Goal: Task Accomplishment & Management: Use online tool/utility

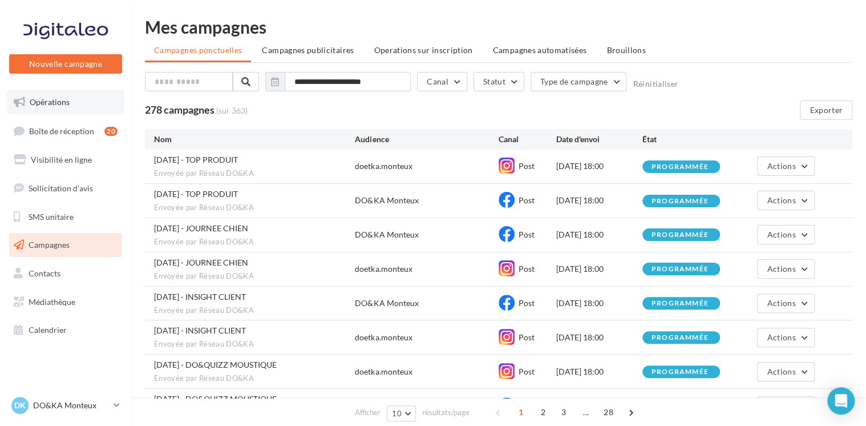
click at [54, 100] on span "Opérations" at bounding box center [50, 102] width 40 height 10
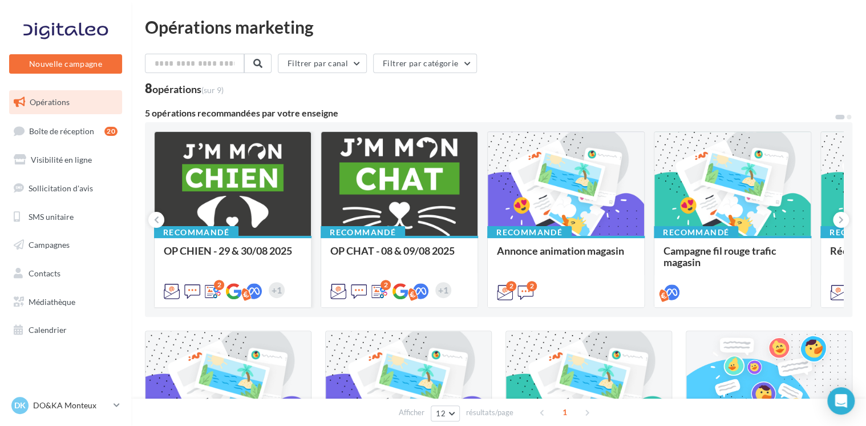
click at [236, 175] on div at bounding box center [233, 184] width 156 height 105
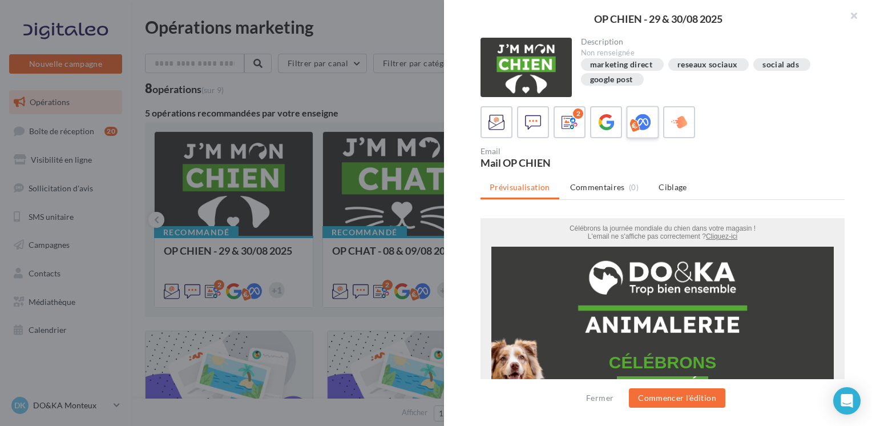
click at [644, 124] on icon at bounding box center [643, 122] width 17 height 17
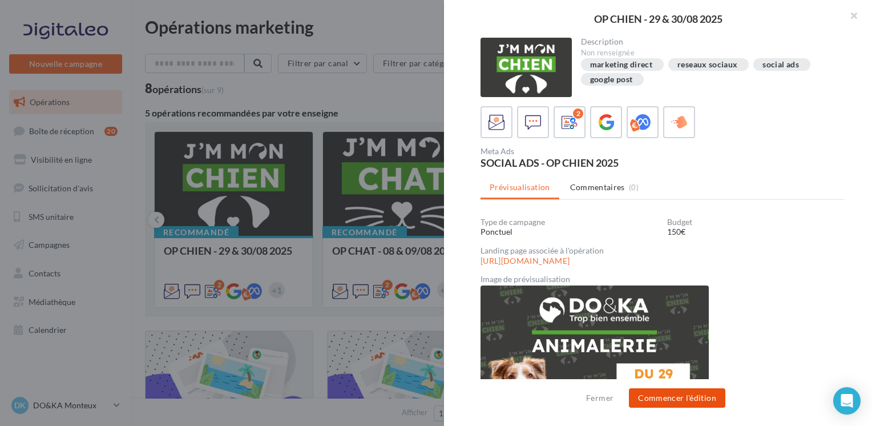
click at [676, 395] on button "Commencer l'édition" at bounding box center [677, 397] width 96 height 19
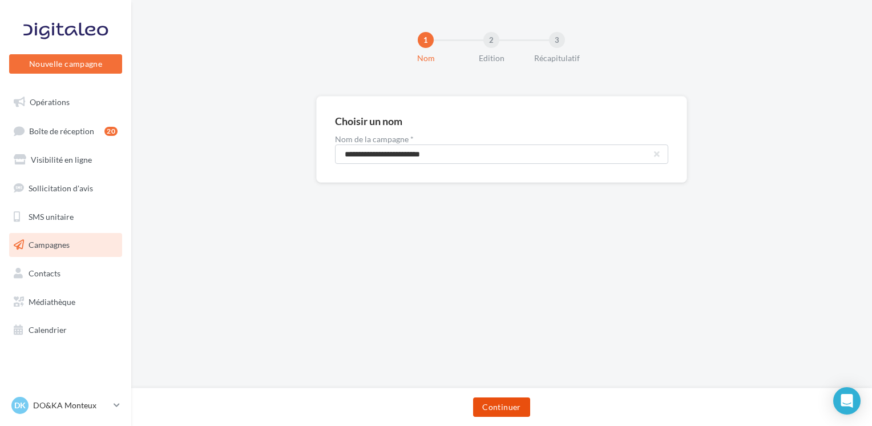
click at [511, 400] on button "Continuer" at bounding box center [501, 406] width 57 height 19
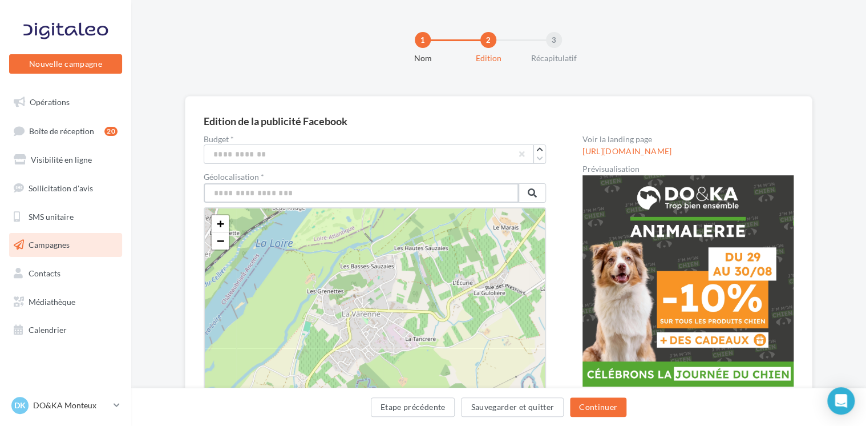
click at [392, 191] on input "text" at bounding box center [361, 192] width 315 height 19
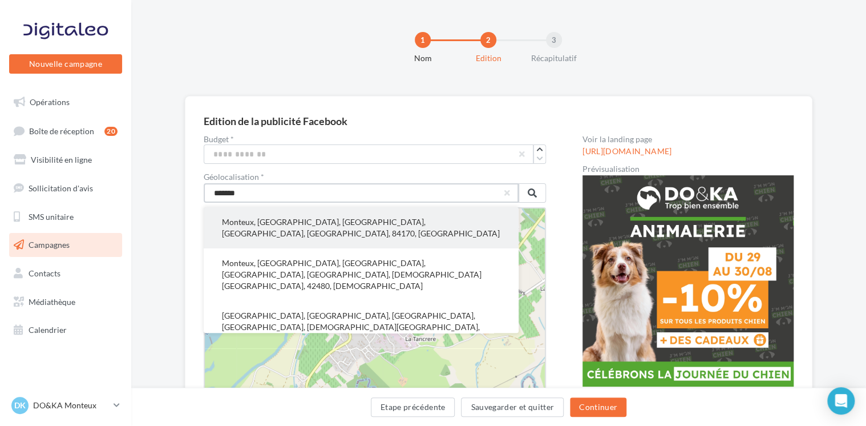
type input "*******"
click at [342, 229] on button "Monteux, Carpentras, Vaucluse, Provence-Alpes-Côte d'Azur, France métropolitain…" at bounding box center [361, 227] width 315 height 41
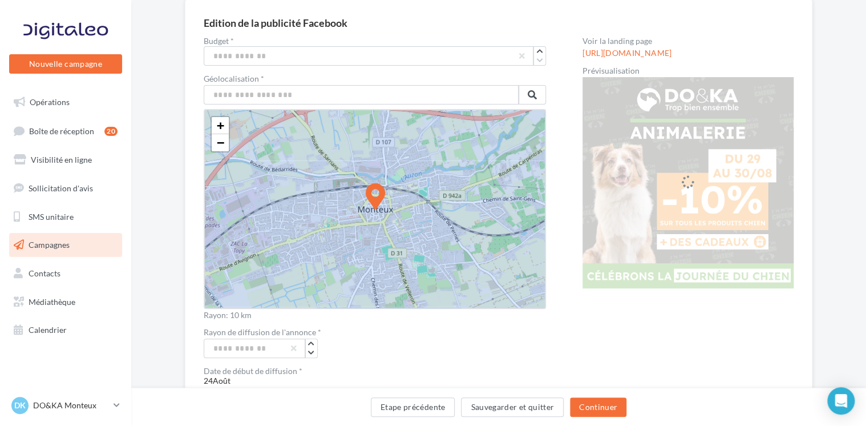
scroll to position [120, 0]
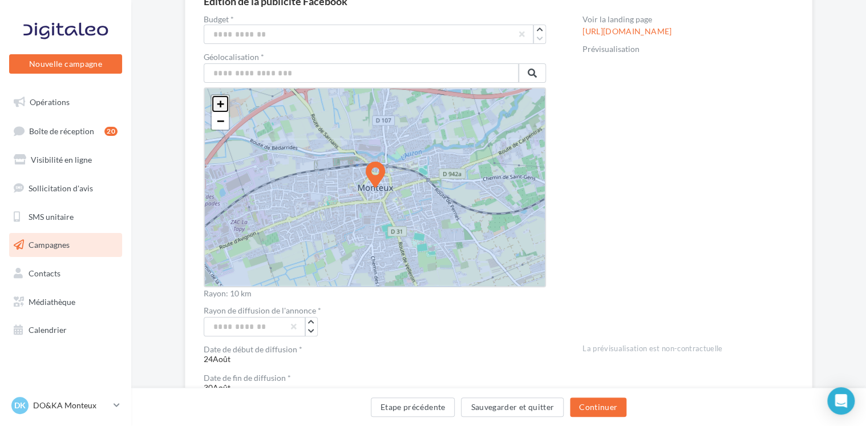
click at [219, 98] on span "+" at bounding box center [220, 103] width 7 height 14
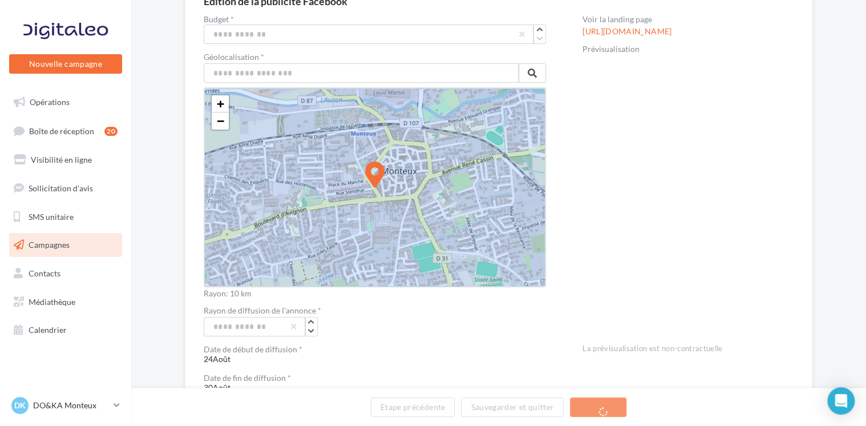
drag, startPoint x: 376, startPoint y: 164, endPoint x: 275, endPoint y: 200, distance: 107.6
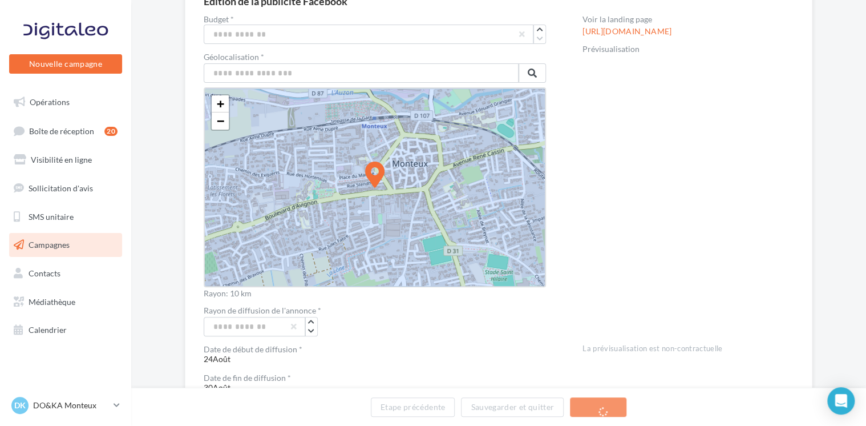
drag, startPoint x: 378, startPoint y: 172, endPoint x: 327, endPoint y: 184, distance: 52.7
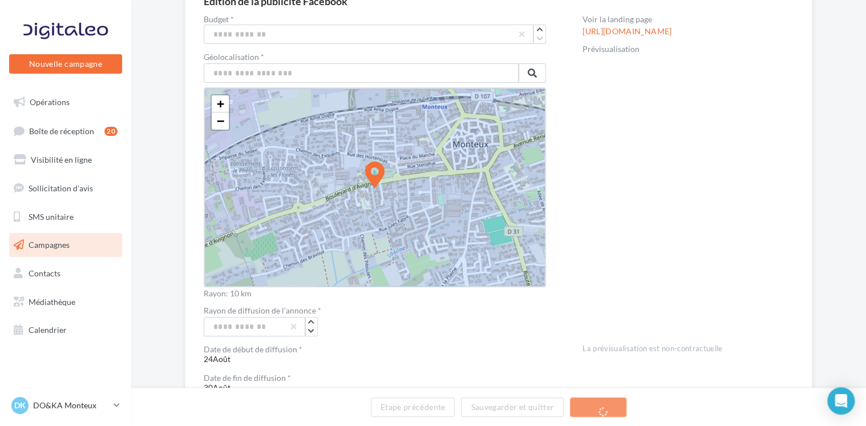
drag, startPoint x: 376, startPoint y: 170, endPoint x: 299, endPoint y: 192, distance: 80.4
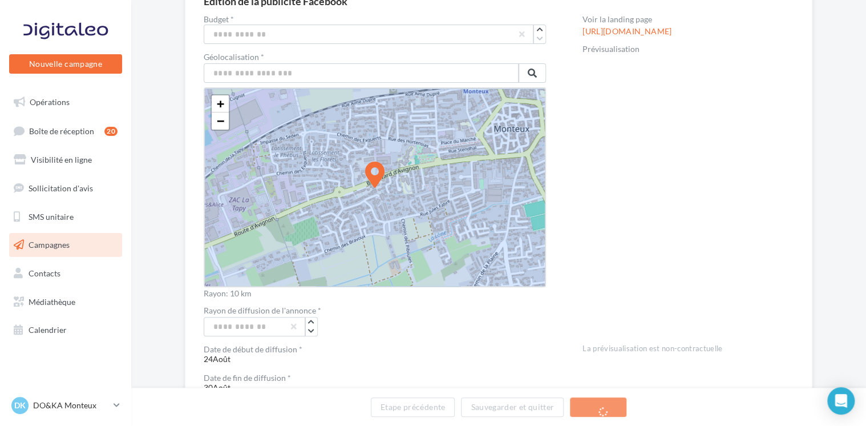
drag, startPoint x: 377, startPoint y: 172, endPoint x: 317, endPoint y: 192, distance: 62.6
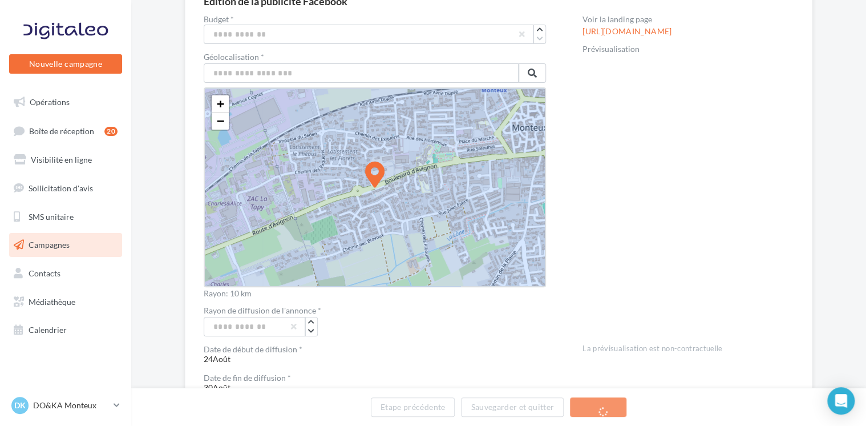
drag, startPoint x: 377, startPoint y: 172, endPoint x: 340, endPoint y: 177, distance: 37.4
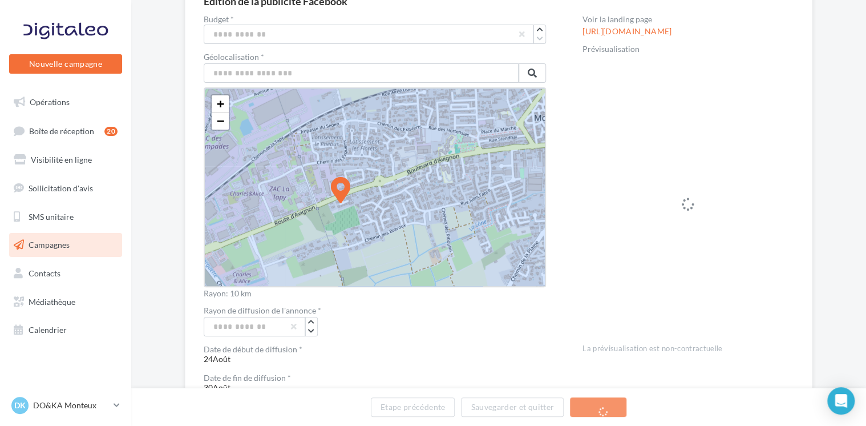
drag, startPoint x: 377, startPoint y: 175, endPoint x: 321, endPoint y: 200, distance: 61.8
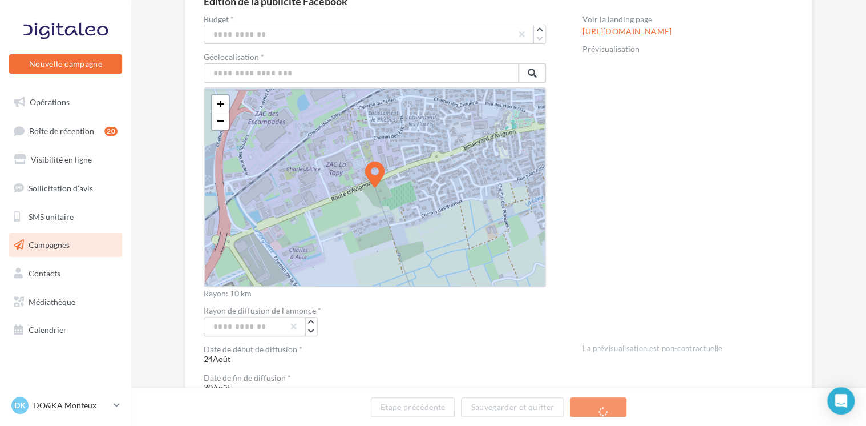
drag, startPoint x: 377, startPoint y: 168, endPoint x: 334, endPoint y: 187, distance: 46.2
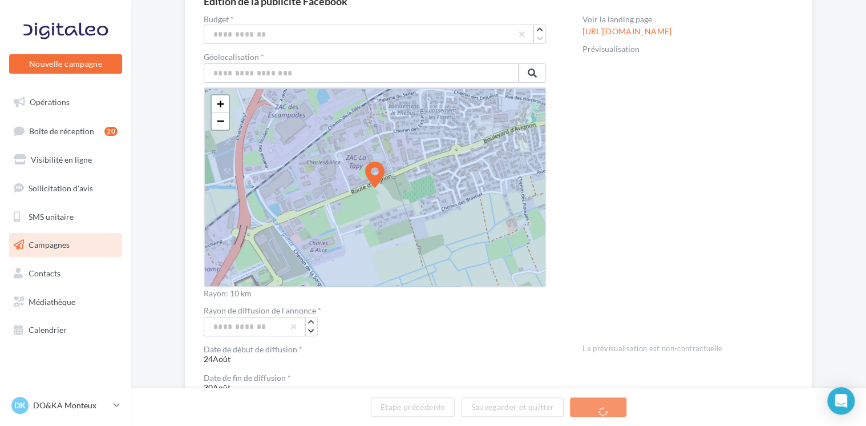
drag, startPoint x: 376, startPoint y: 172, endPoint x: 337, endPoint y: 191, distance: 43.1
click at [219, 98] on span "+" at bounding box center [220, 103] width 7 height 14
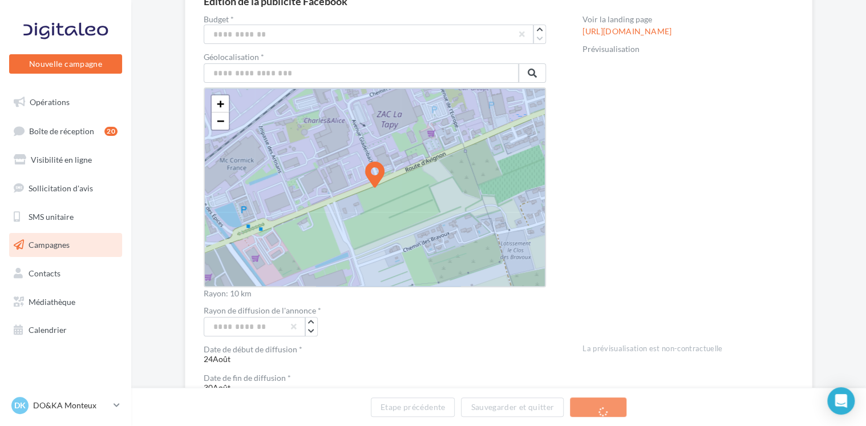
drag, startPoint x: 374, startPoint y: 168, endPoint x: 310, endPoint y: 192, distance: 67.9
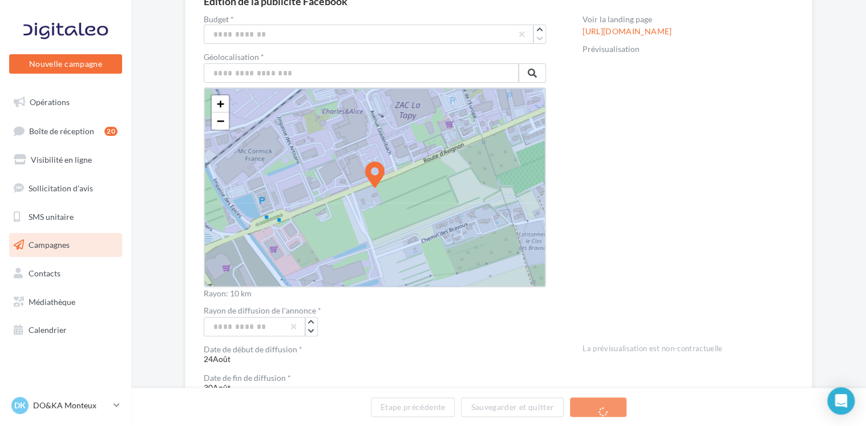
drag, startPoint x: 374, startPoint y: 172, endPoint x: 324, endPoint y: 195, distance: 55.2
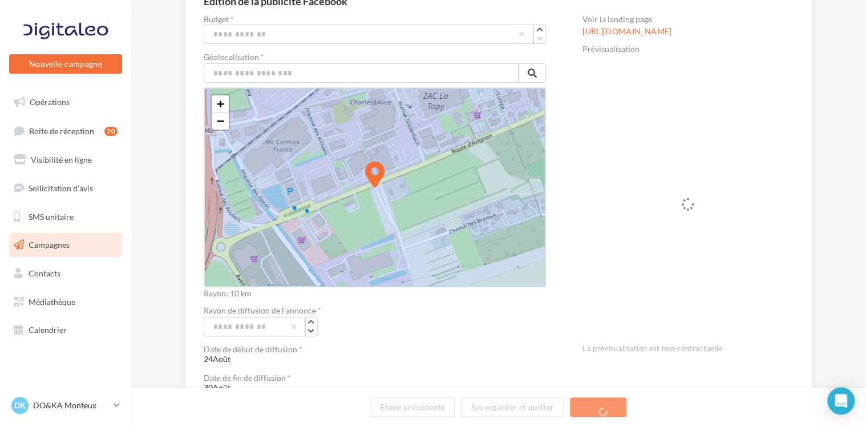
drag, startPoint x: 377, startPoint y: 170, endPoint x: 331, endPoint y: 188, distance: 49.2
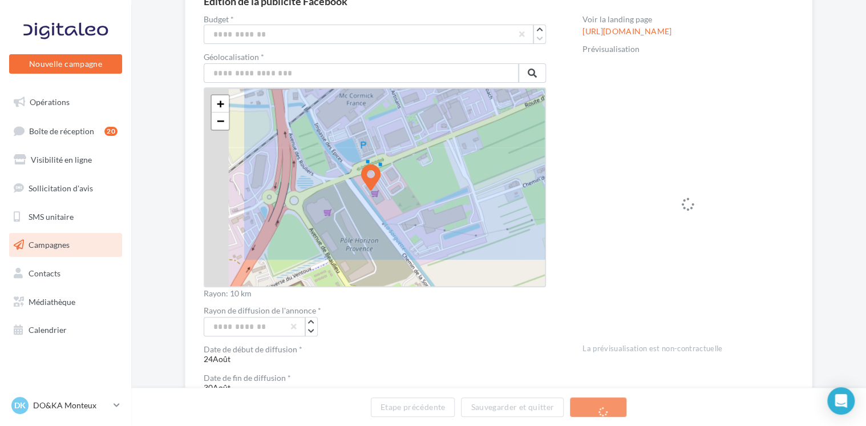
drag, startPoint x: 376, startPoint y: 173, endPoint x: 298, endPoint y: 223, distance: 91.8
click at [298, 223] on icon at bounding box center [370, 188] width 6653 height 6653
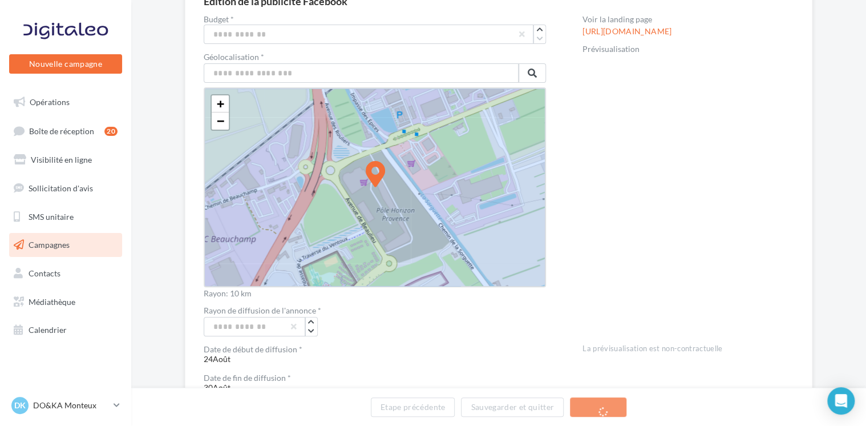
drag, startPoint x: 377, startPoint y: 170, endPoint x: 429, endPoint y: 164, distance: 52.8
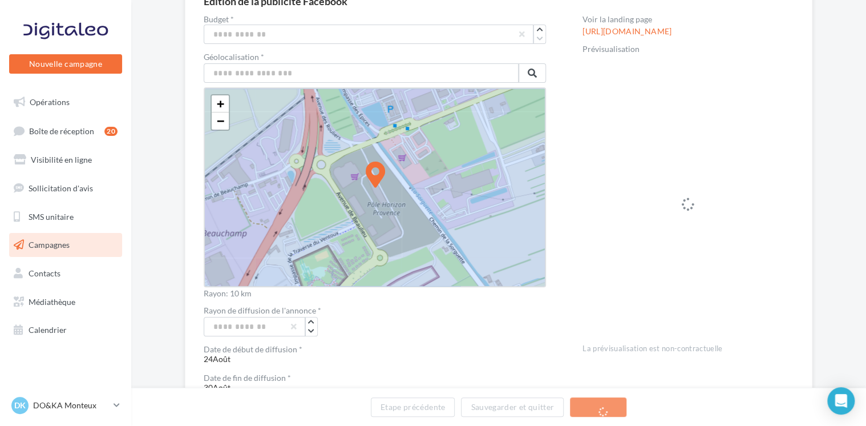
drag, startPoint x: 380, startPoint y: 169, endPoint x: 401, endPoint y: 183, distance: 25.7
click at [221, 96] on span "+" at bounding box center [220, 103] width 7 height 14
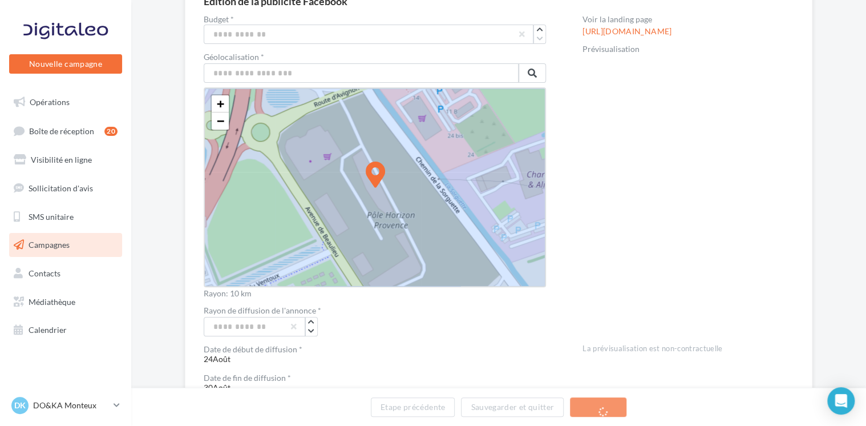
drag, startPoint x: 375, startPoint y: 166, endPoint x: 394, endPoint y: 189, distance: 30.4
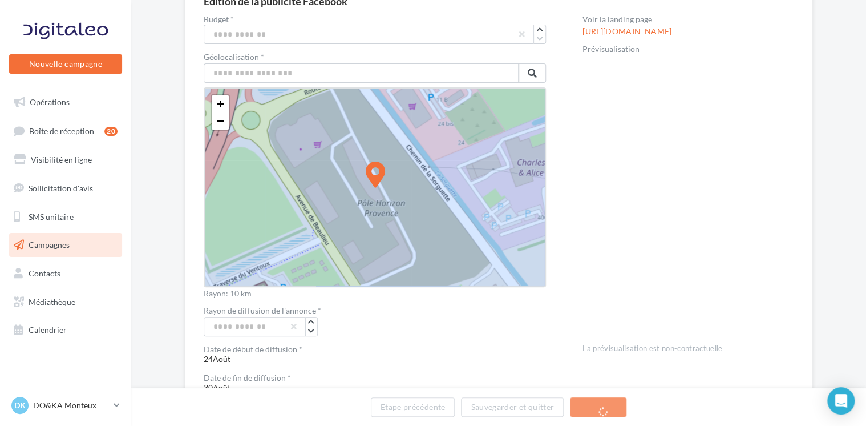
drag, startPoint x: 376, startPoint y: 167, endPoint x: 388, endPoint y: 193, distance: 28.9
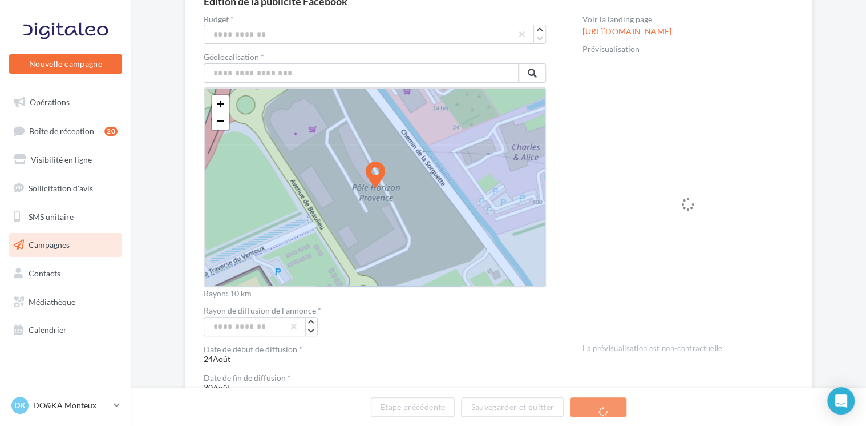
drag, startPoint x: 377, startPoint y: 170, endPoint x: 386, endPoint y: 188, distance: 20.7
click at [383, 75] on input "text" at bounding box center [361, 72] width 315 height 19
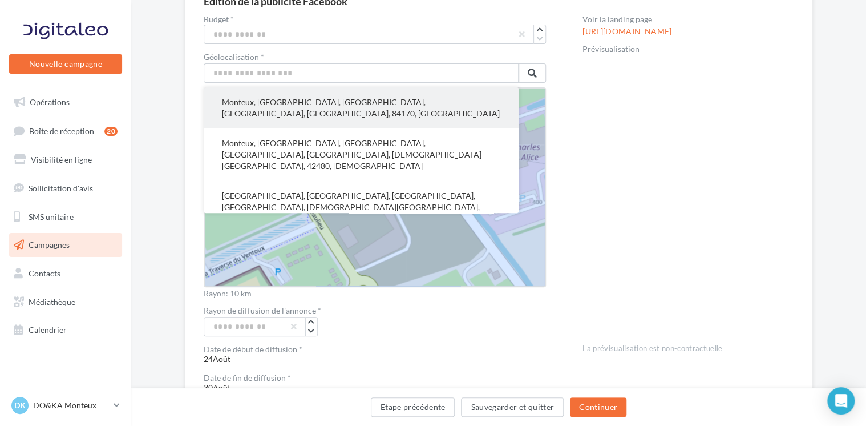
click at [329, 110] on button "Monteux, Carpentras, Vaucluse, Provence-Alpes-Côte d'Azur, France métropolitain…" at bounding box center [361, 107] width 315 height 41
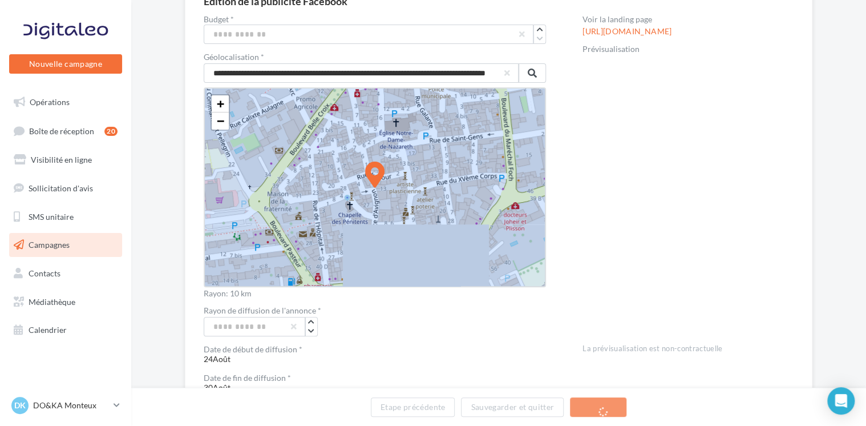
drag, startPoint x: 370, startPoint y: 167, endPoint x: 328, endPoint y: 188, distance: 47.2
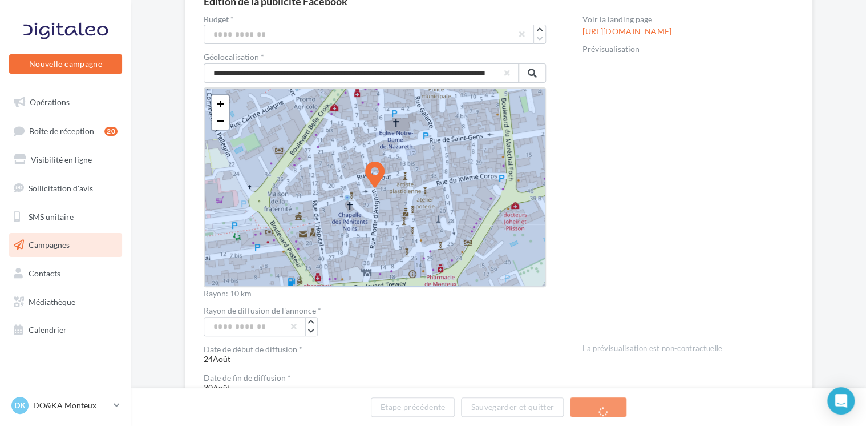
click at [328, 188] on icon at bounding box center [374, 183] width 13309 height 13309
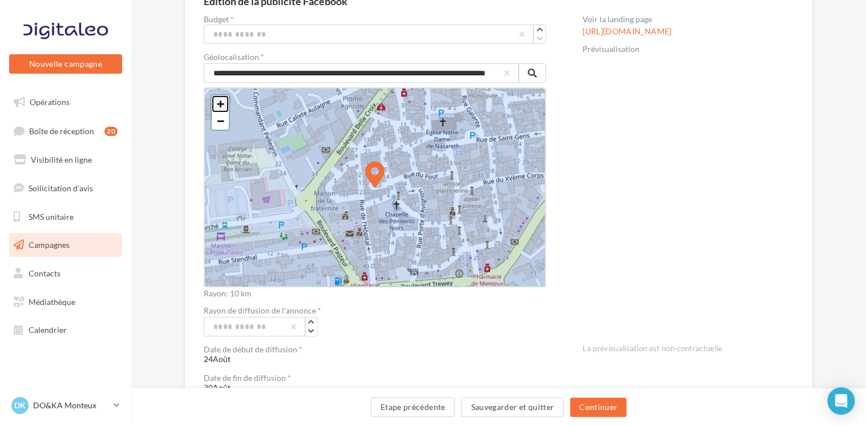
click at [219, 100] on span "+" at bounding box center [220, 103] width 7 height 14
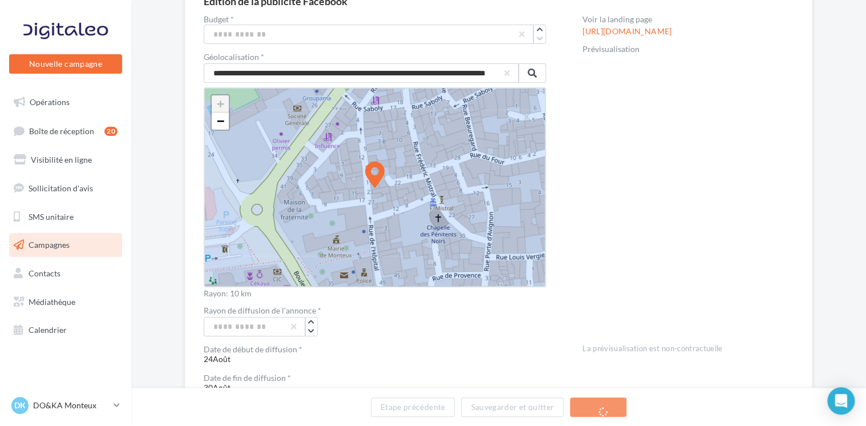
drag, startPoint x: 373, startPoint y: 175, endPoint x: 313, endPoint y: 204, distance: 66.6
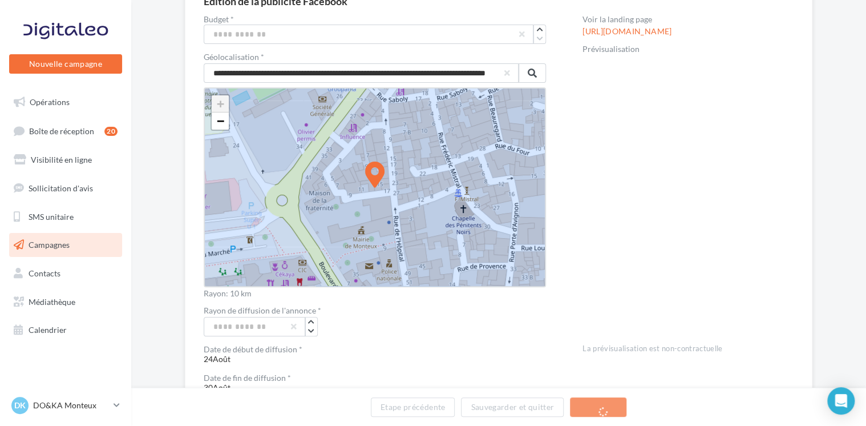
drag, startPoint x: 374, startPoint y: 171, endPoint x: 301, endPoint y: 204, distance: 79.7
click at [263, 71] on input "**********" at bounding box center [361, 72] width 315 height 19
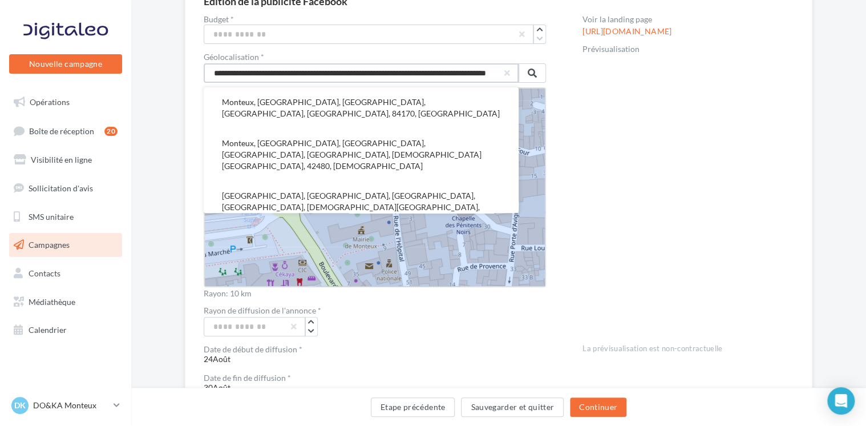
click at [250, 74] on input "**********" at bounding box center [361, 72] width 315 height 19
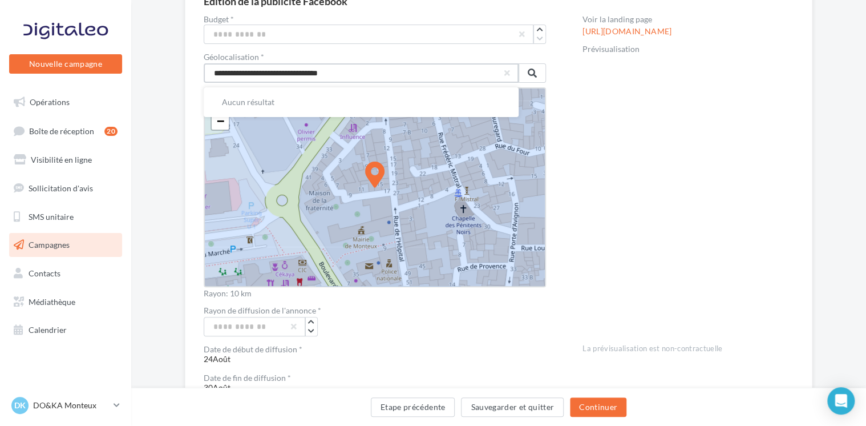
click at [423, 72] on input "**********" at bounding box center [361, 72] width 315 height 19
type input "*"
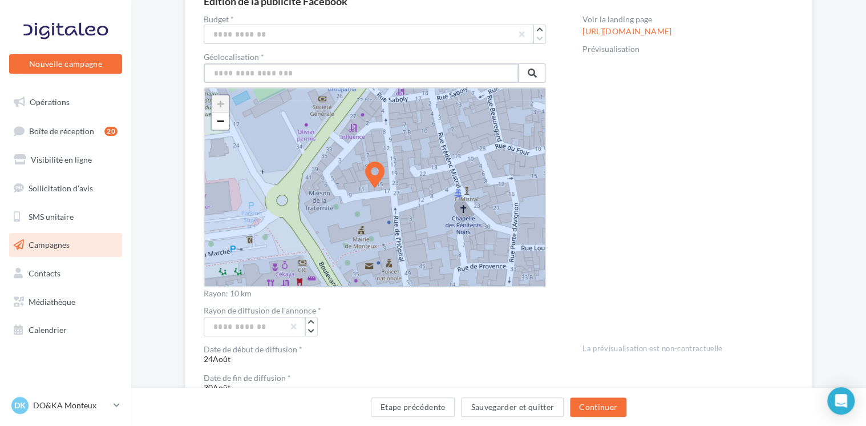
click at [379, 68] on input "text" at bounding box center [361, 72] width 315 height 19
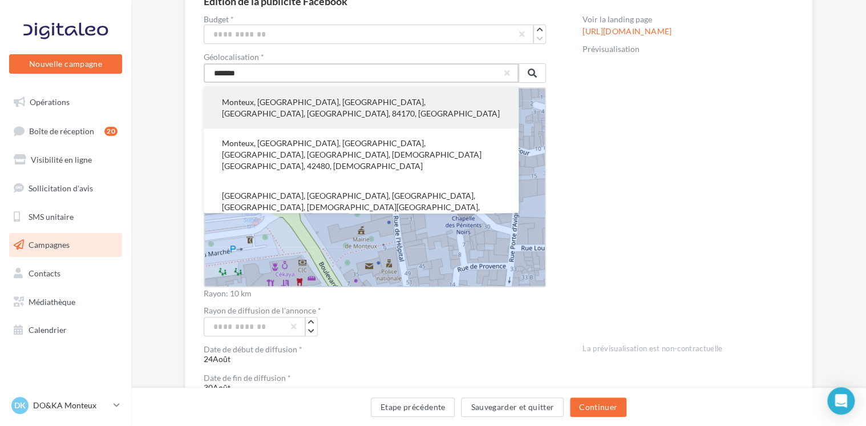
type input "*******"
click at [340, 113] on button "Monteux, Carpentras, Vaucluse, Provence-Alpes-Côte d'Azur, France métropolitain…" at bounding box center [361, 107] width 315 height 41
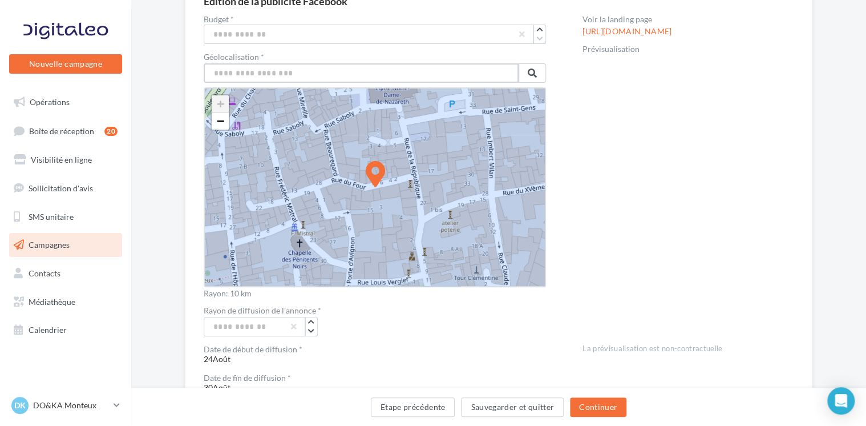
click at [299, 77] on input "text" at bounding box center [361, 72] width 315 height 19
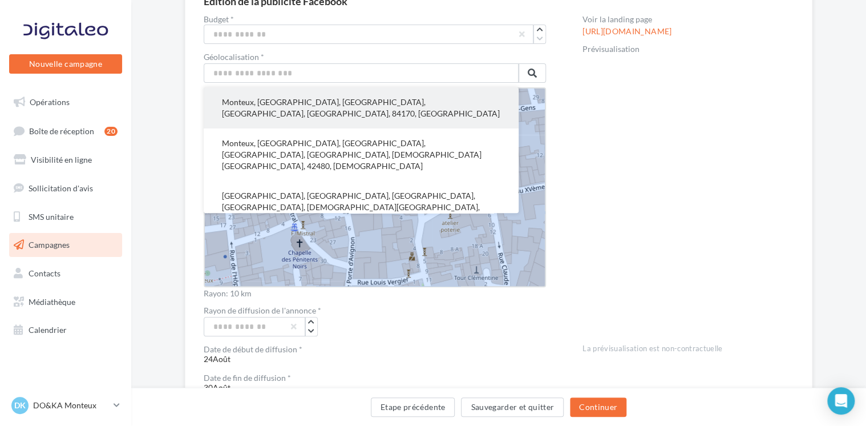
click at [276, 106] on button "Monteux, Carpentras, Vaucluse, Provence-Alpes-Côte d'Azur, France métropolitain…" at bounding box center [361, 107] width 315 height 41
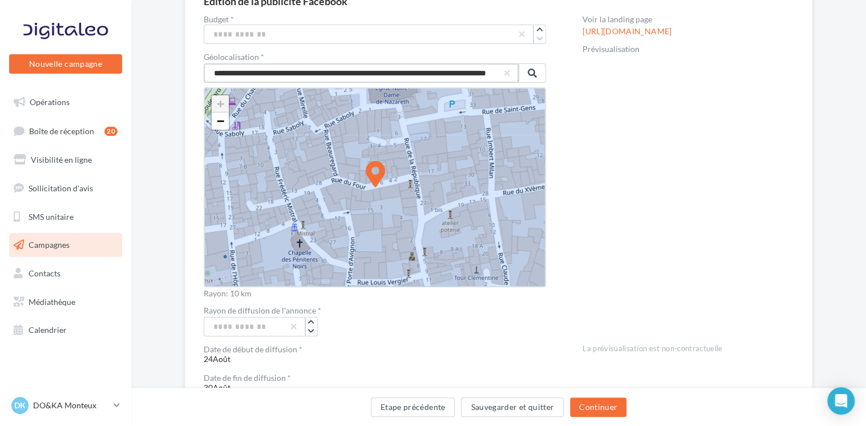
click at [247, 69] on input "**********" at bounding box center [361, 72] width 315 height 19
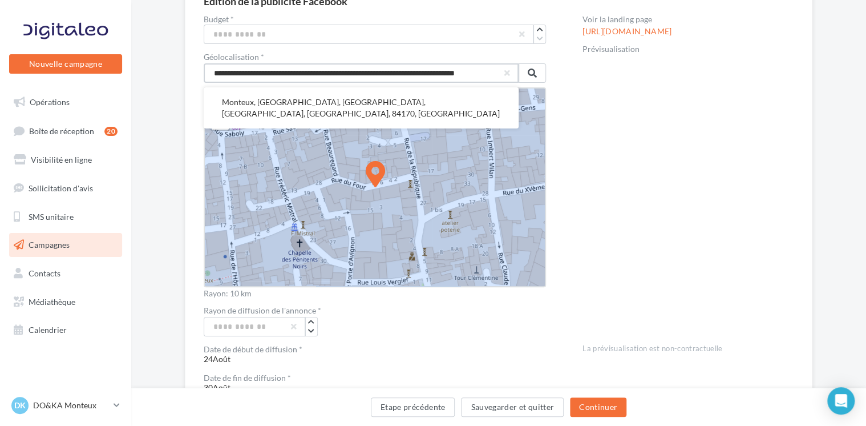
type input "**********"
click at [406, 306] on div "Rayon de diffusion de l'annonce *" at bounding box center [375, 311] width 342 height 10
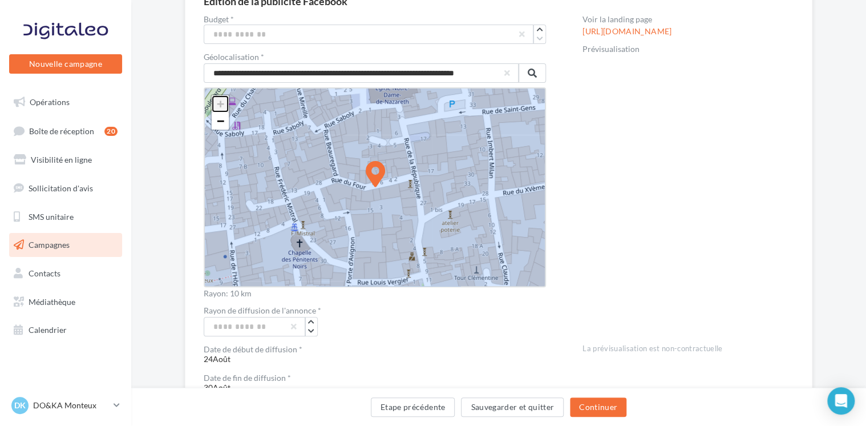
click at [219, 100] on span "+" at bounding box center [220, 103] width 7 height 14
click at [221, 120] on span "−" at bounding box center [220, 121] width 7 height 14
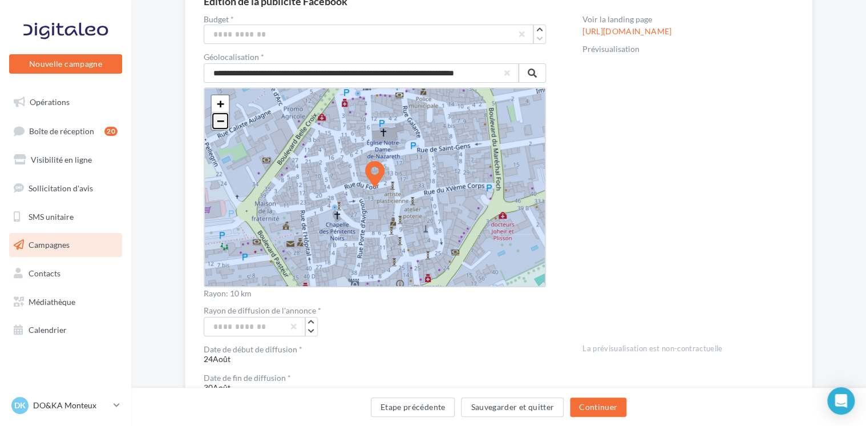
click at [221, 120] on span "−" at bounding box center [220, 121] width 7 height 14
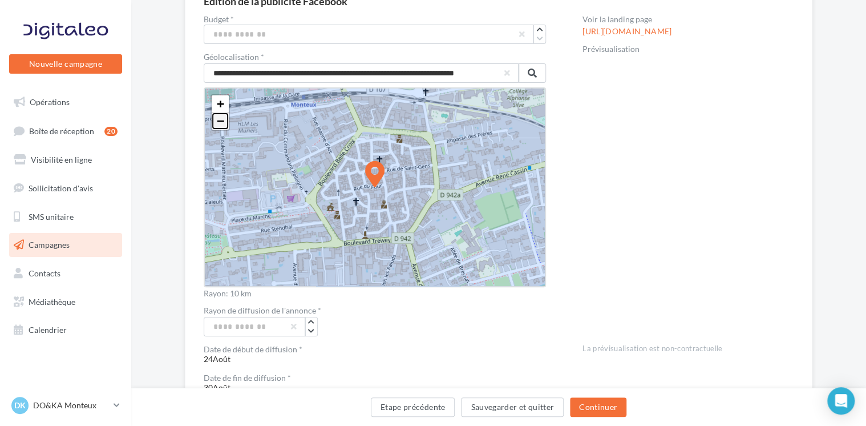
click at [221, 120] on span "−" at bounding box center [220, 121] width 7 height 14
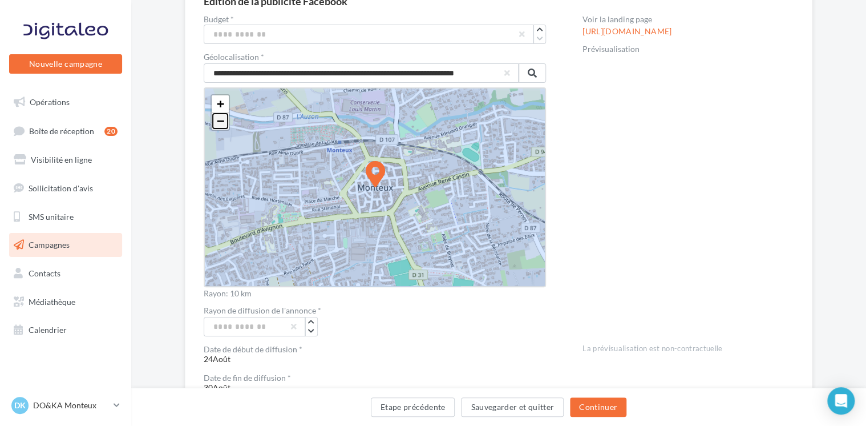
click at [221, 120] on span "−" at bounding box center [220, 121] width 7 height 14
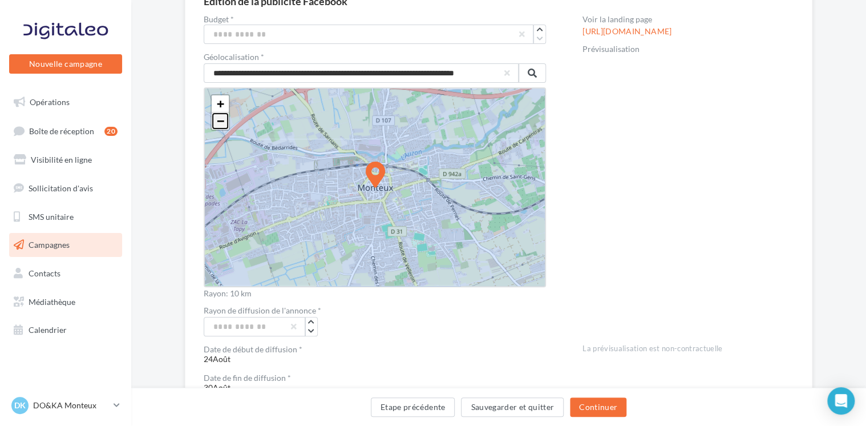
click at [221, 120] on span "−" at bounding box center [220, 121] width 7 height 14
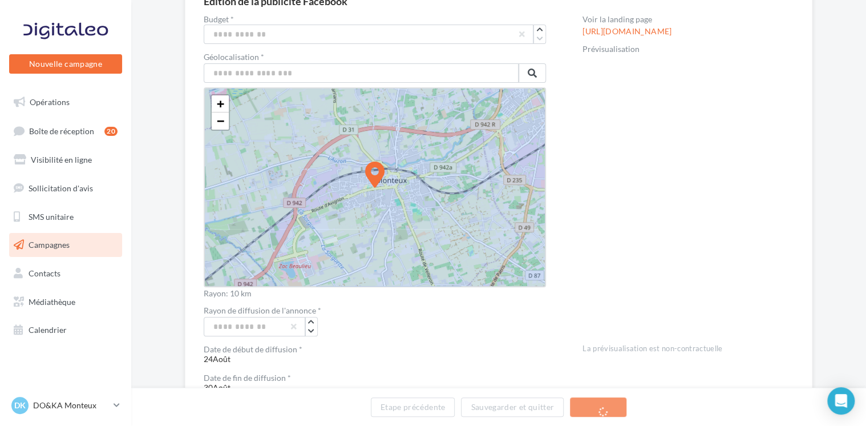
drag, startPoint x: 361, startPoint y: 179, endPoint x: 333, endPoint y: 189, distance: 30.0
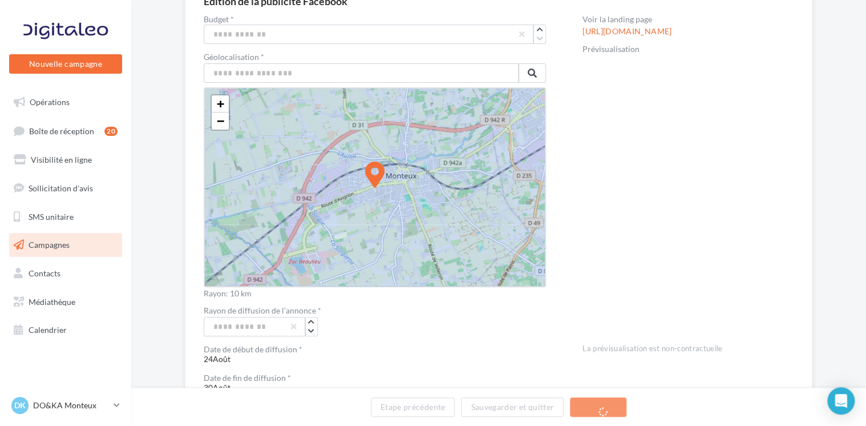
drag, startPoint x: 377, startPoint y: 172, endPoint x: 357, endPoint y: 181, distance: 22.5
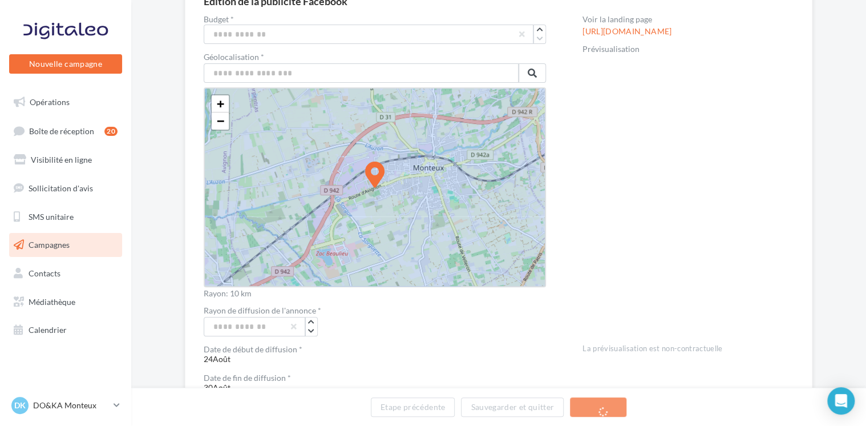
drag, startPoint x: 377, startPoint y: 173, endPoint x: 345, endPoint y: 187, distance: 34.6
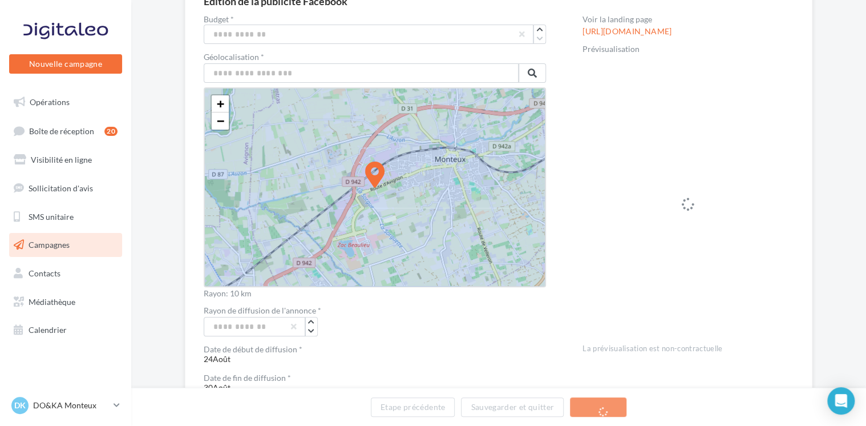
drag, startPoint x: 374, startPoint y: 171, endPoint x: 352, endPoint y: 180, distance: 24.8
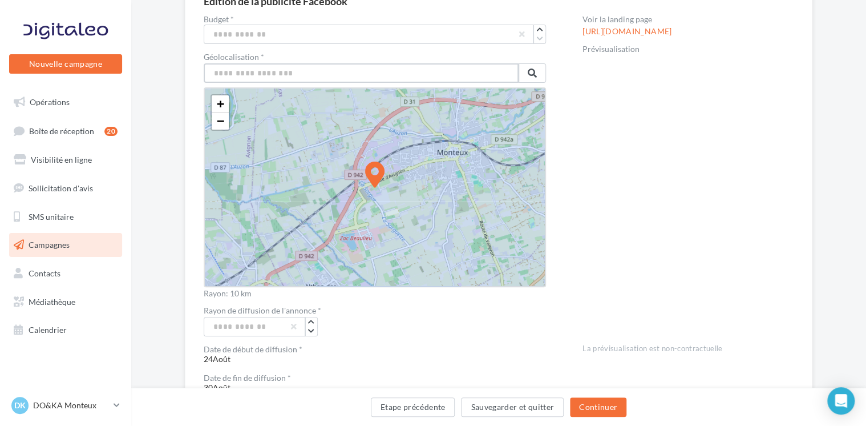
click at [269, 76] on input "text" at bounding box center [361, 72] width 315 height 19
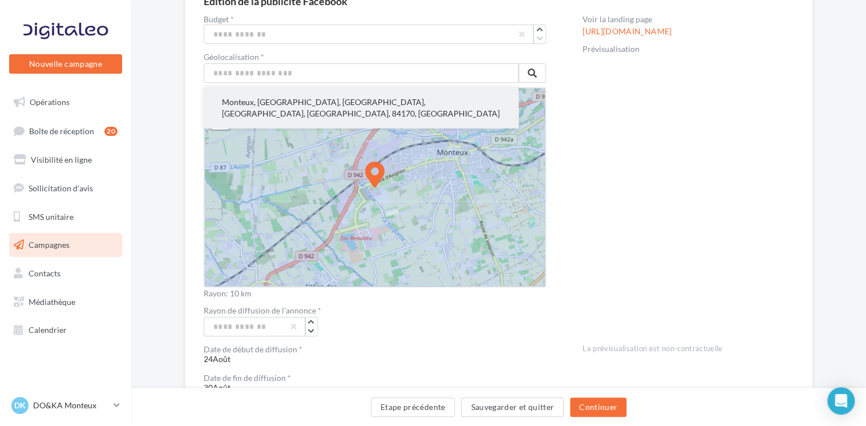
click at [267, 103] on button "Monteux, Carpentras, Vaucluse, Provence-Alpes-Côte d'Azur, France métropolitain…" at bounding box center [361, 107] width 315 height 41
type input "**********"
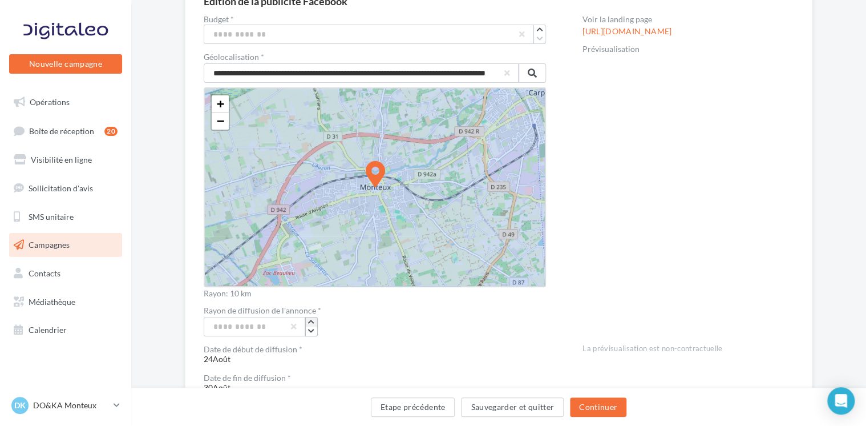
click at [312, 321] on icon "button" at bounding box center [311, 321] width 6 height 7
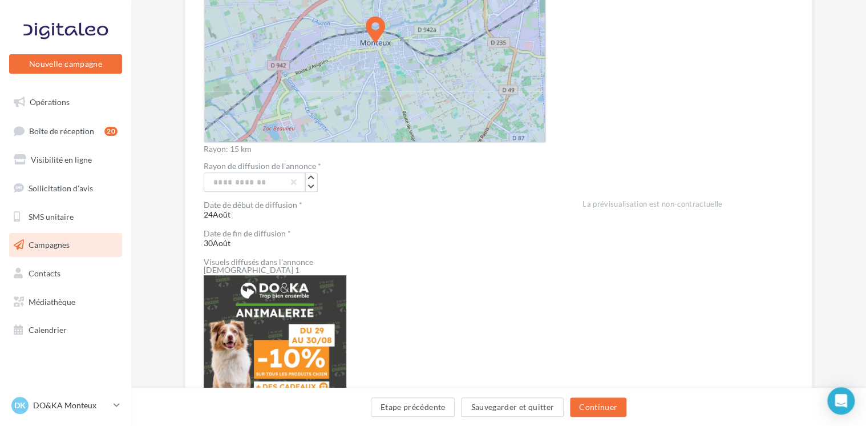
scroll to position [271, 0]
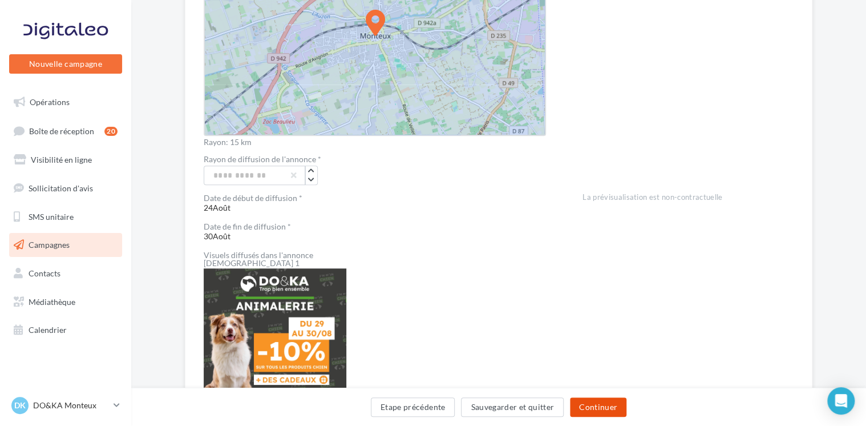
click at [598, 408] on button "Continuer" at bounding box center [598, 406] width 57 height 19
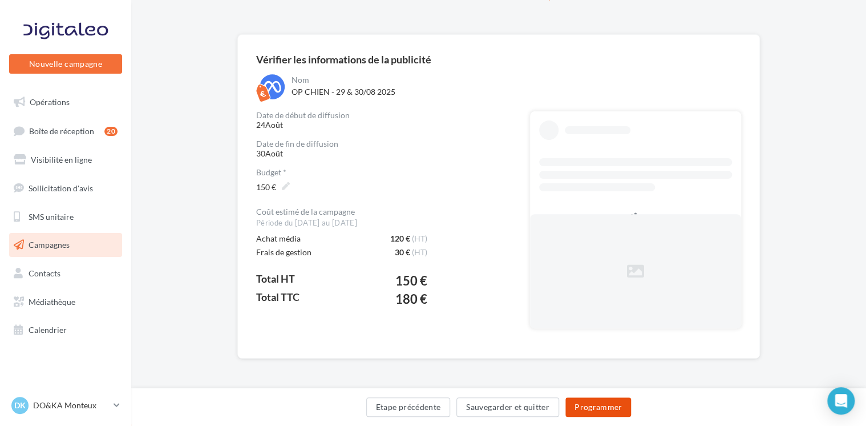
scroll to position [60, 0]
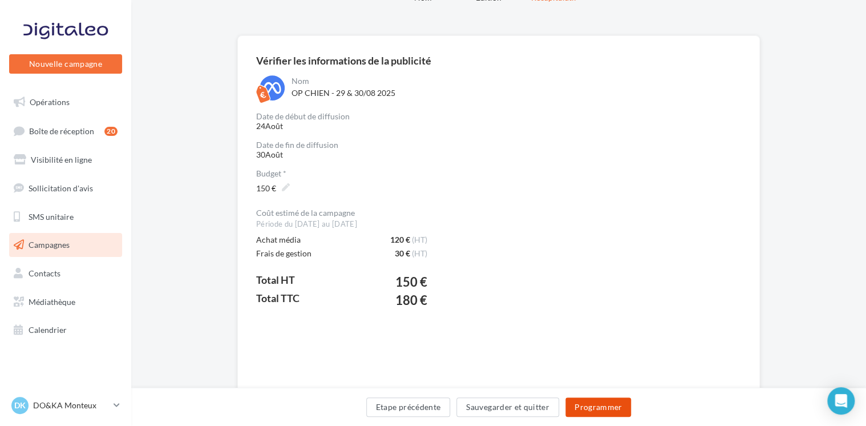
click at [595, 405] on button "Programmer" at bounding box center [599, 406] width 66 height 19
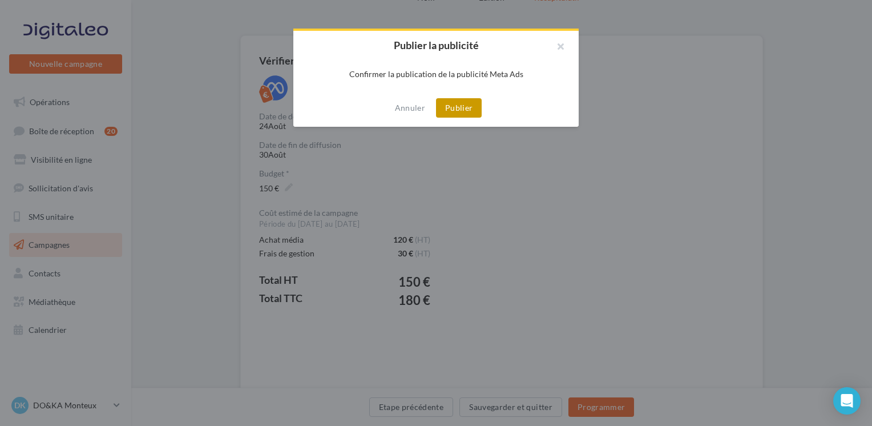
click at [459, 104] on button "Publier" at bounding box center [459, 107] width 46 height 19
